Goal: Find specific page/section: Find specific page/section

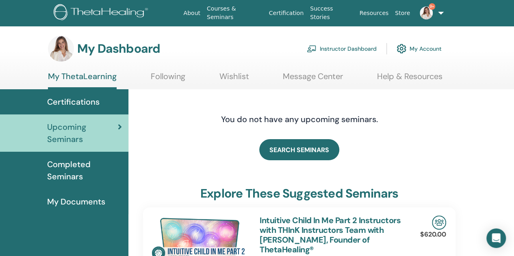
drag, startPoint x: 348, startPoint y: 47, endPoint x: 339, endPoint y: 51, distance: 10.0
click at [349, 47] on link "Instructor Dashboard" at bounding box center [341, 49] width 70 height 18
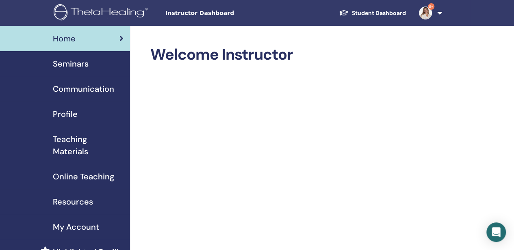
click at [71, 146] on span "Teaching Materials" at bounding box center [88, 145] width 71 height 24
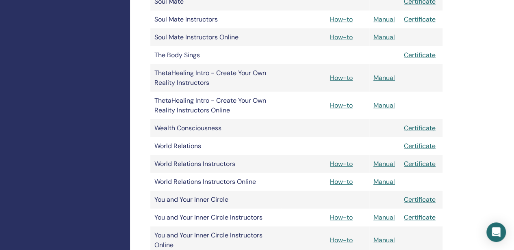
scroll to position [1177, 0]
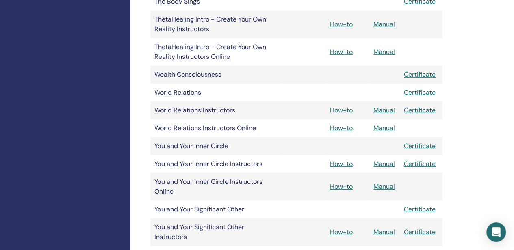
click at [342, 109] on link "How-to" at bounding box center [341, 110] width 23 height 9
